Goal: Task Accomplishment & Management: Manage account settings

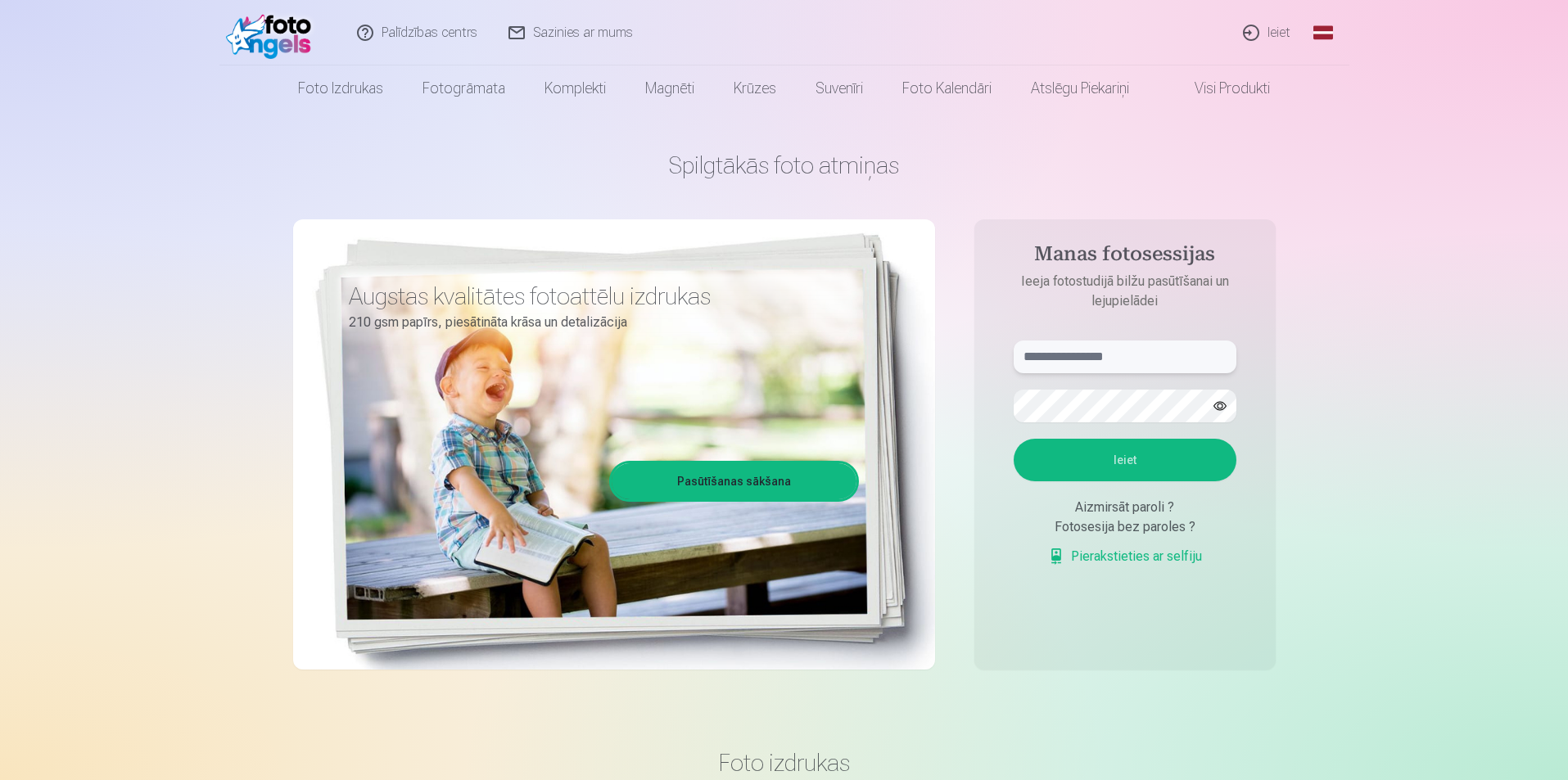
click at [1112, 353] on input "text" at bounding box center [1125, 357] width 223 height 33
click at [1123, 353] on input "text" at bounding box center [1125, 357] width 223 height 33
type input "**********"
click at [1014, 439] on button "Ieiet" at bounding box center [1125, 460] width 223 height 43
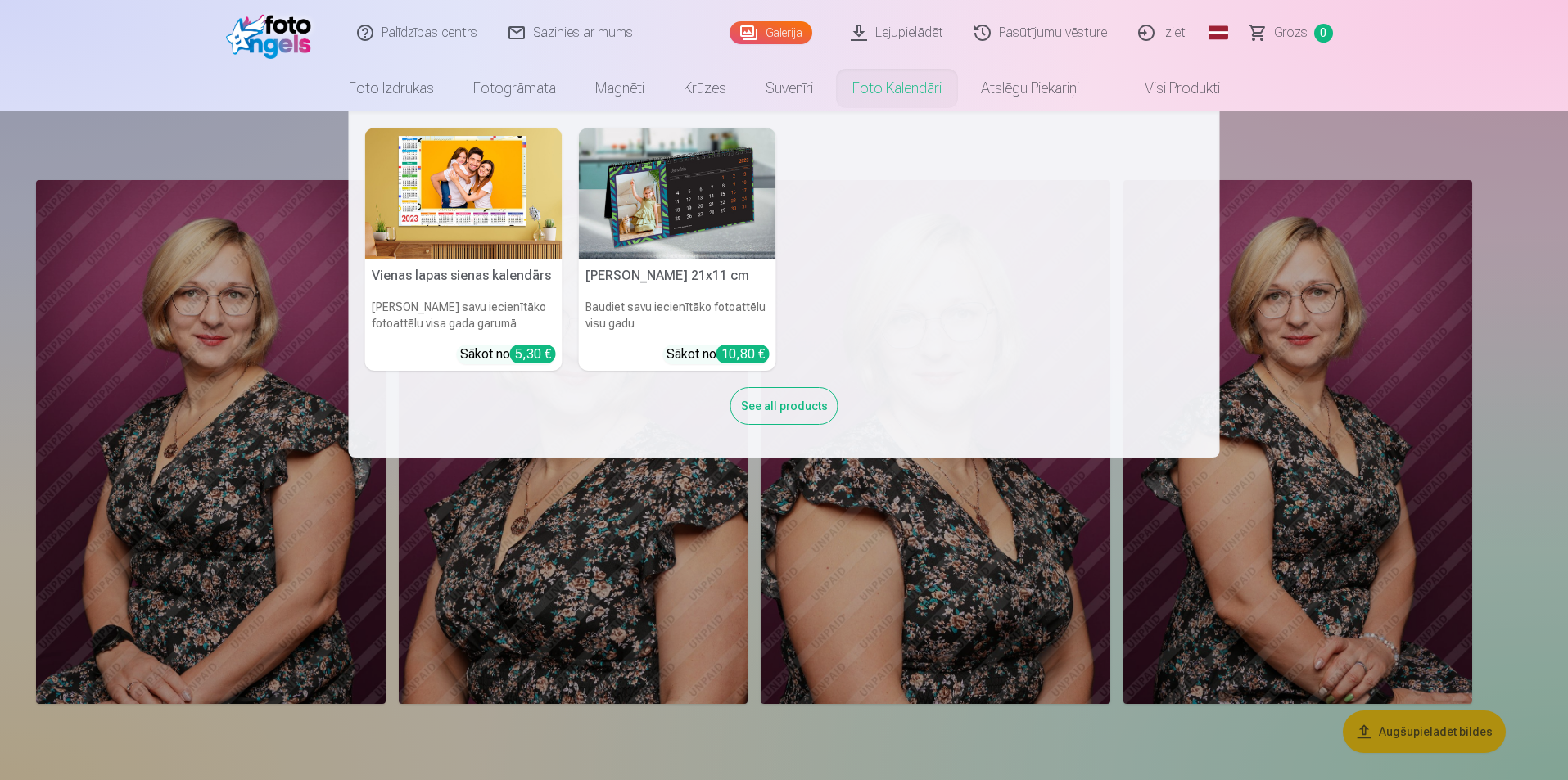
click at [893, 92] on link "Foto kalendāri" at bounding box center [897, 88] width 129 height 46
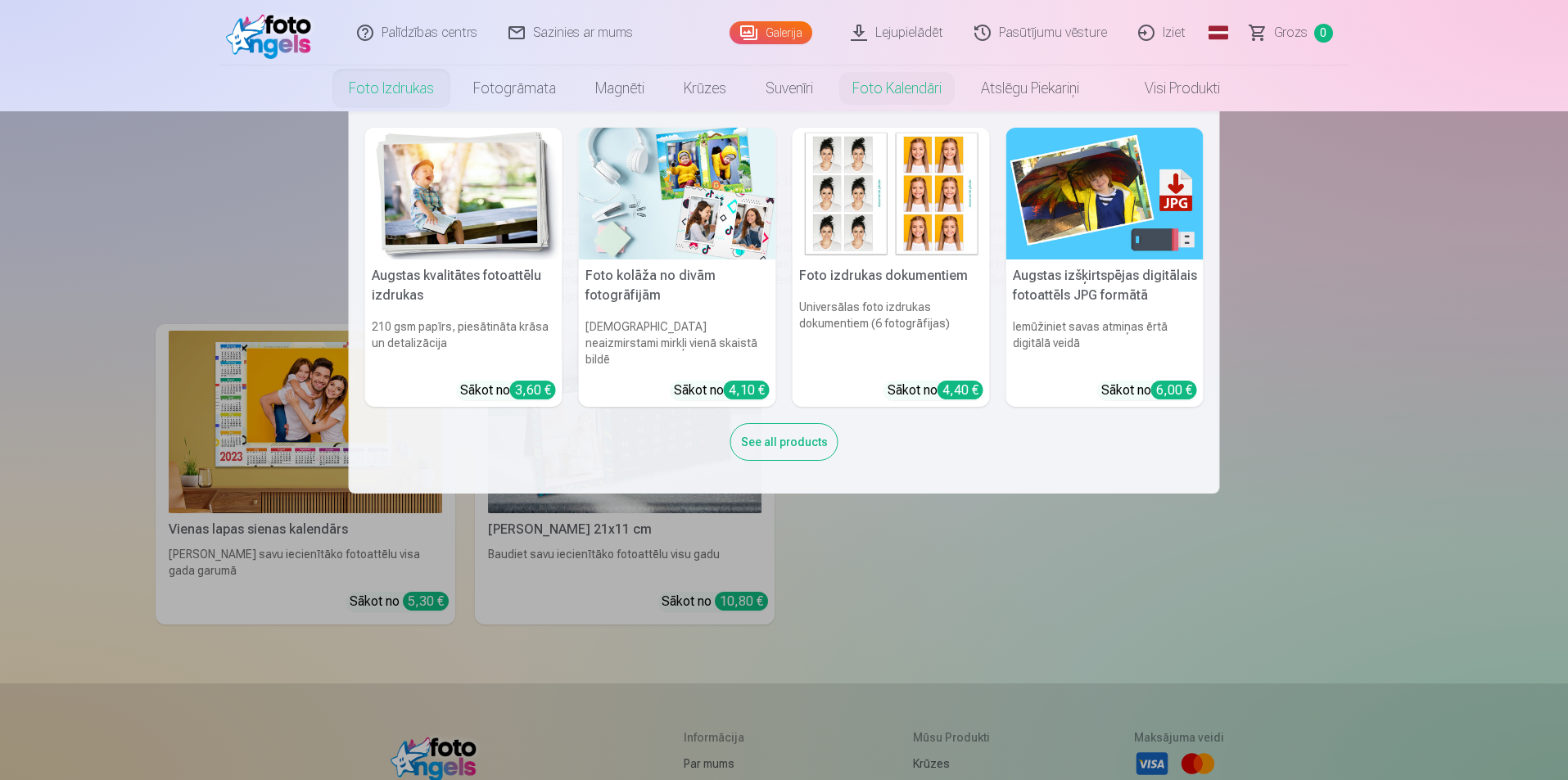
click at [380, 85] on link "Foto izdrukas" at bounding box center [391, 88] width 125 height 46
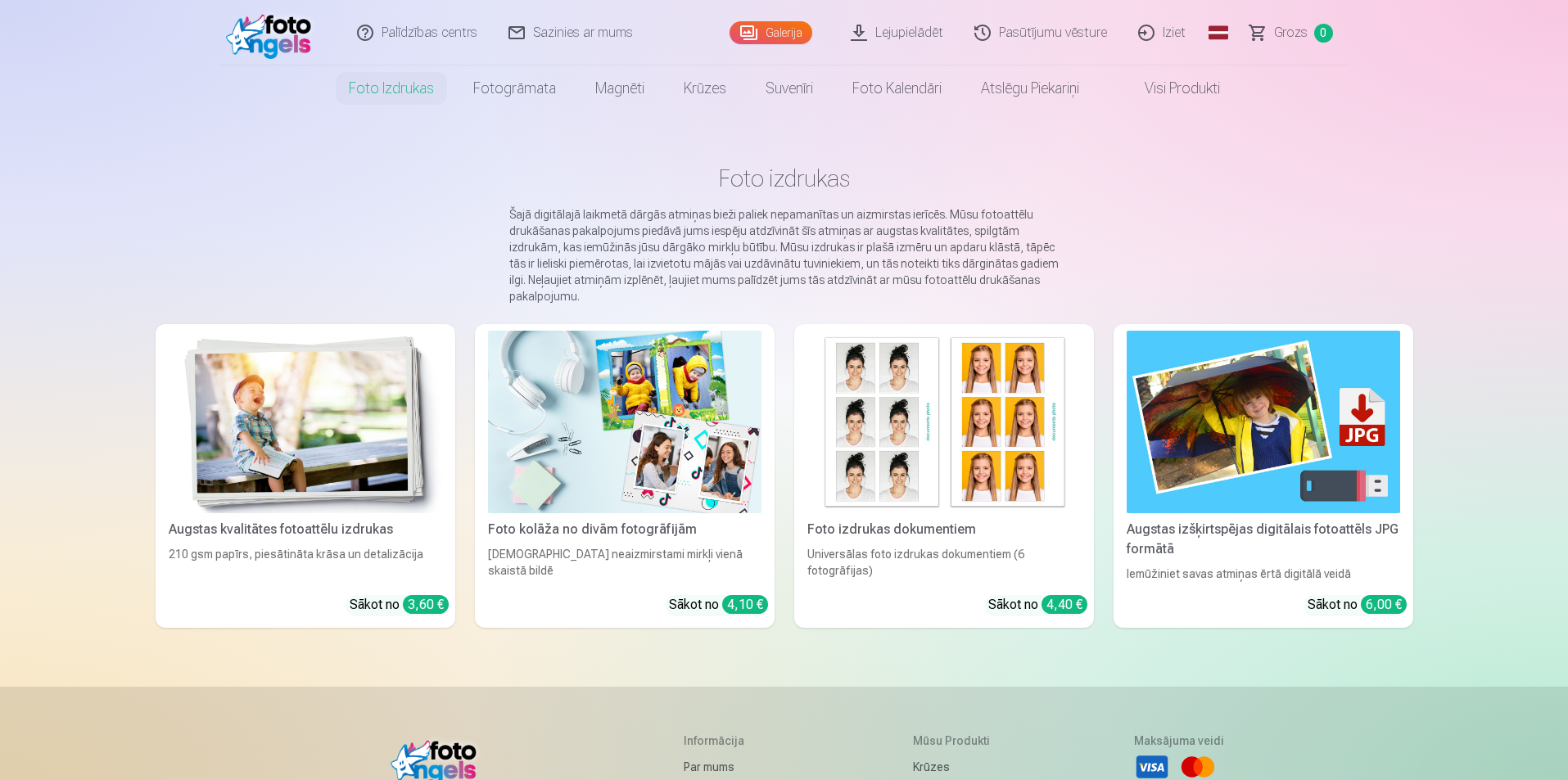
click at [770, 31] on link "Galerija" at bounding box center [771, 33] width 82 height 23
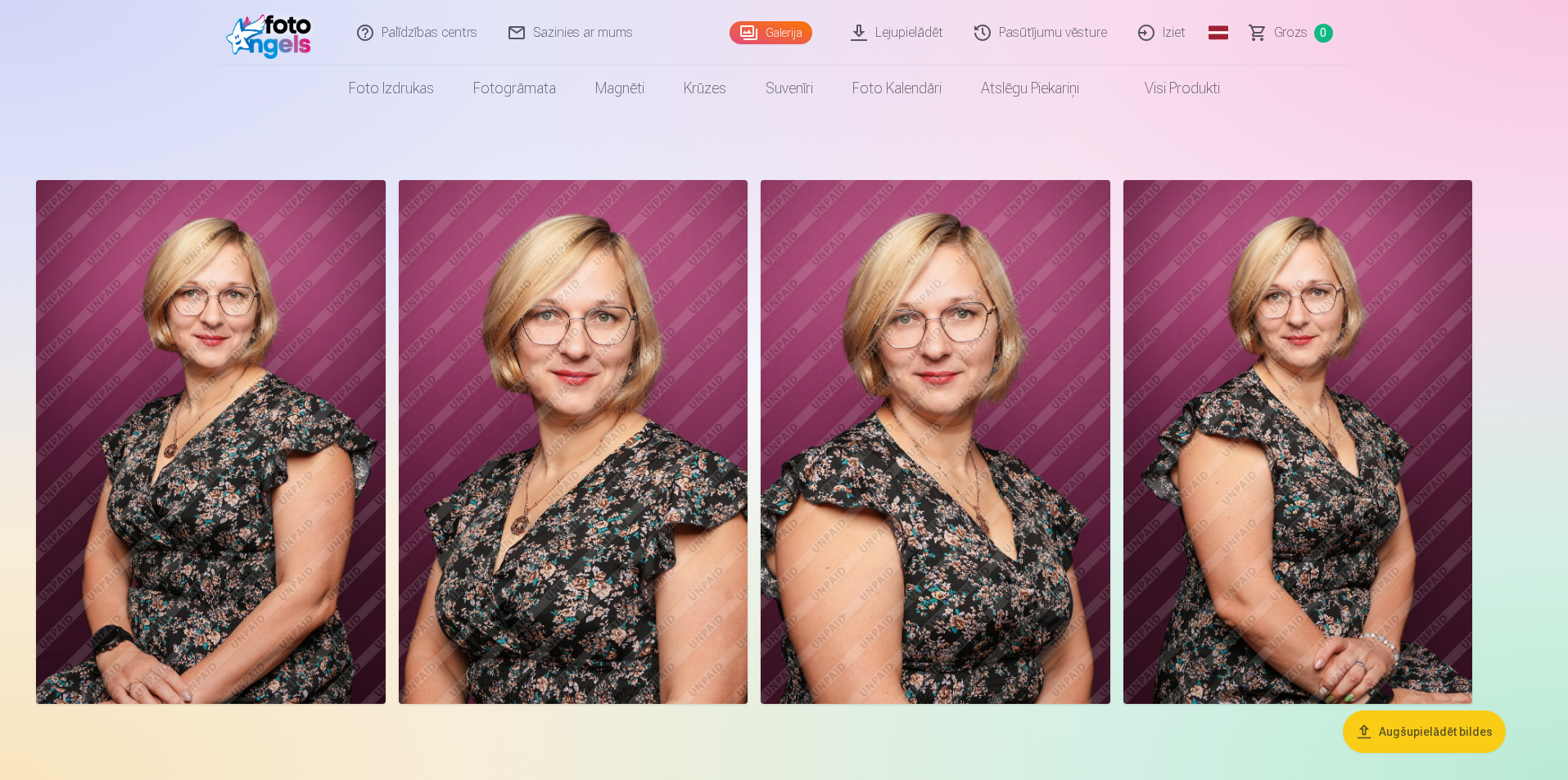
click at [1038, 35] on link "Pasūtījumu vēsture" at bounding box center [1042, 32] width 164 height 65
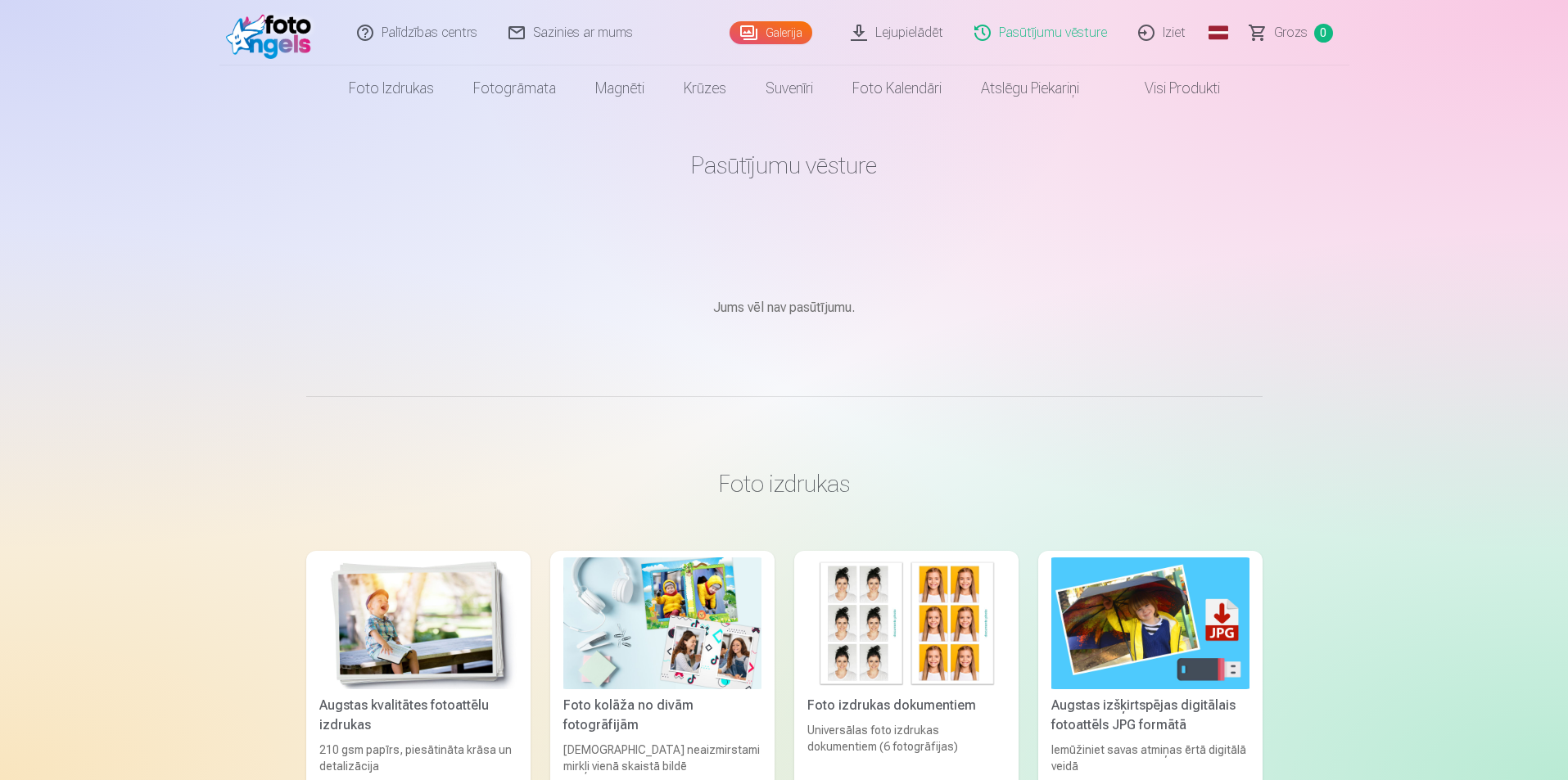
click at [757, 33] on link "Galerija" at bounding box center [771, 33] width 82 height 23
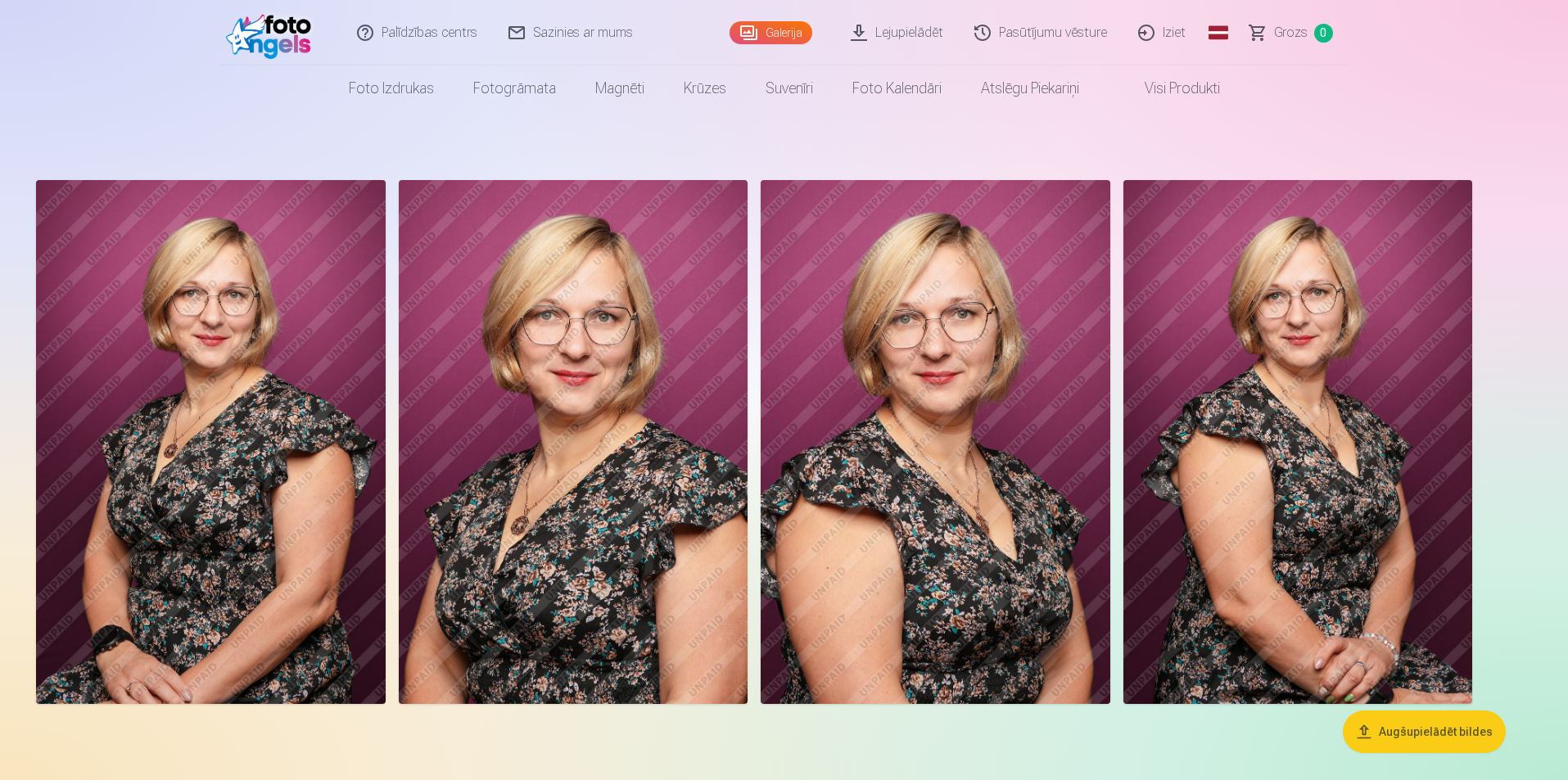
click at [1175, 38] on link "Iziet" at bounding box center [1162, 32] width 78 height 65
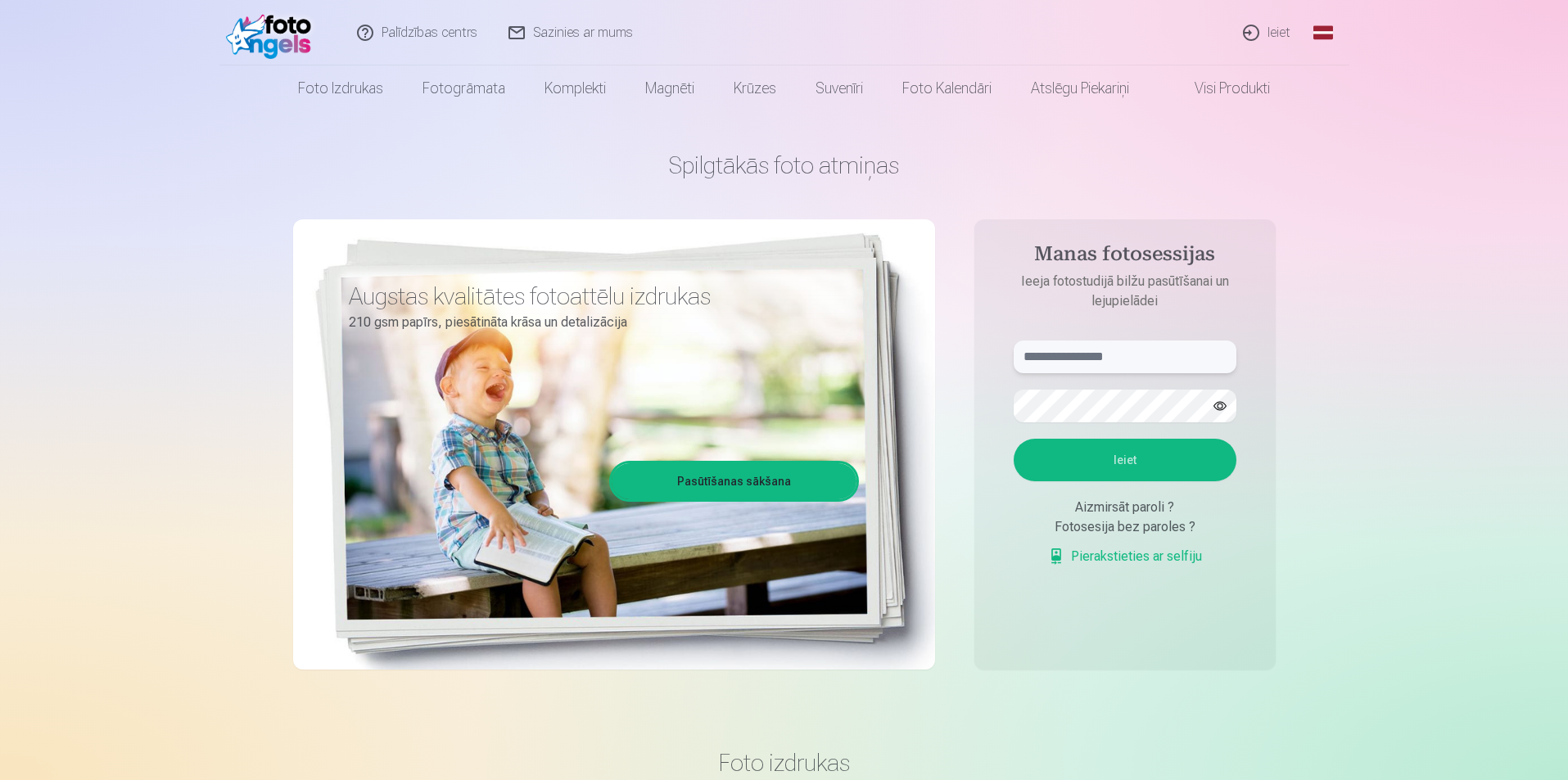
click at [1097, 363] on input "text" at bounding box center [1125, 357] width 223 height 33
type input "**********"
click at [1014, 439] on button "Ieiet" at bounding box center [1125, 460] width 223 height 43
